Goal: Transaction & Acquisition: Book appointment/travel/reservation

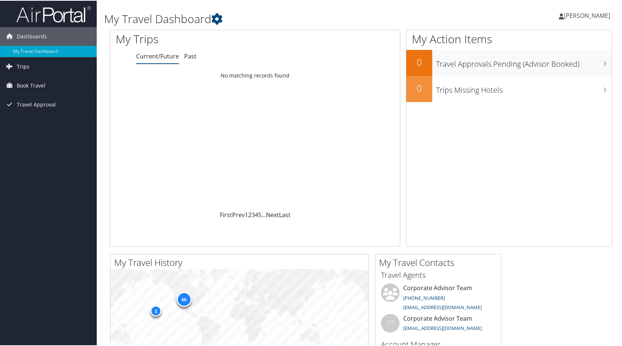
click at [26, 61] on span "Trips" at bounding box center [23, 66] width 13 height 19
click at [37, 117] on span "Book Travel" at bounding box center [31, 118] width 29 height 19
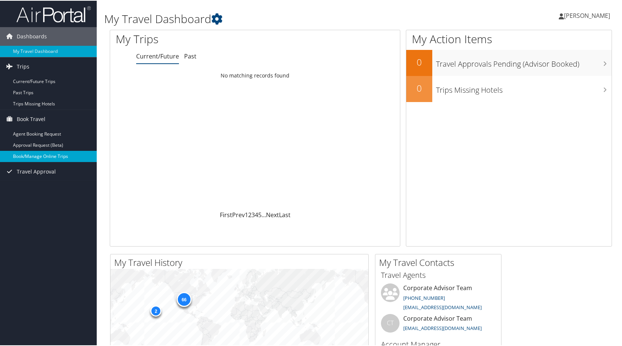
click at [40, 157] on link "Book/Manage Online Trips" at bounding box center [48, 155] width 97 height 11
click at [51, 155] on link "Book/Manage Online Trips" at bounding box center [48, 155] width 97 height 11
